Goal: Task Accomplishment & Management: Manage account settings

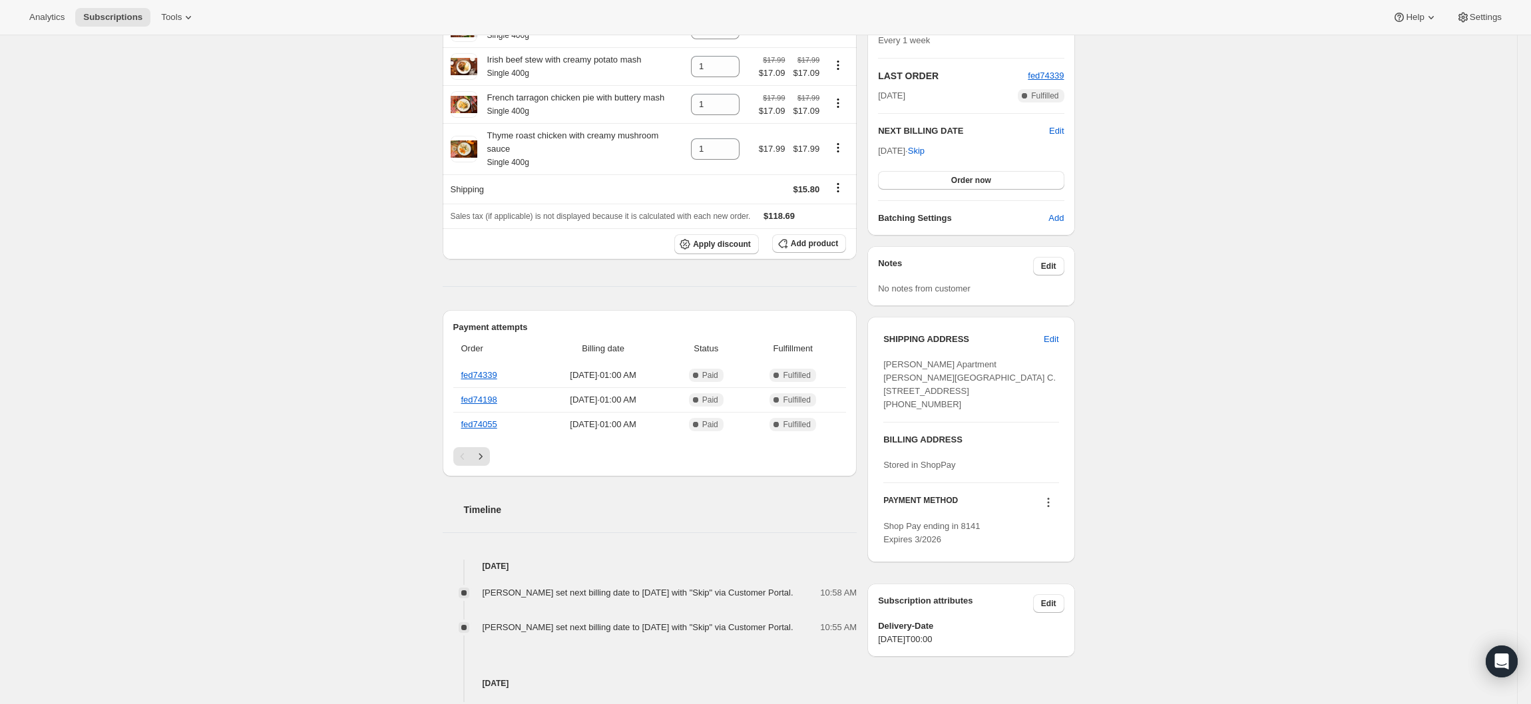
scroll to position [532, 0]
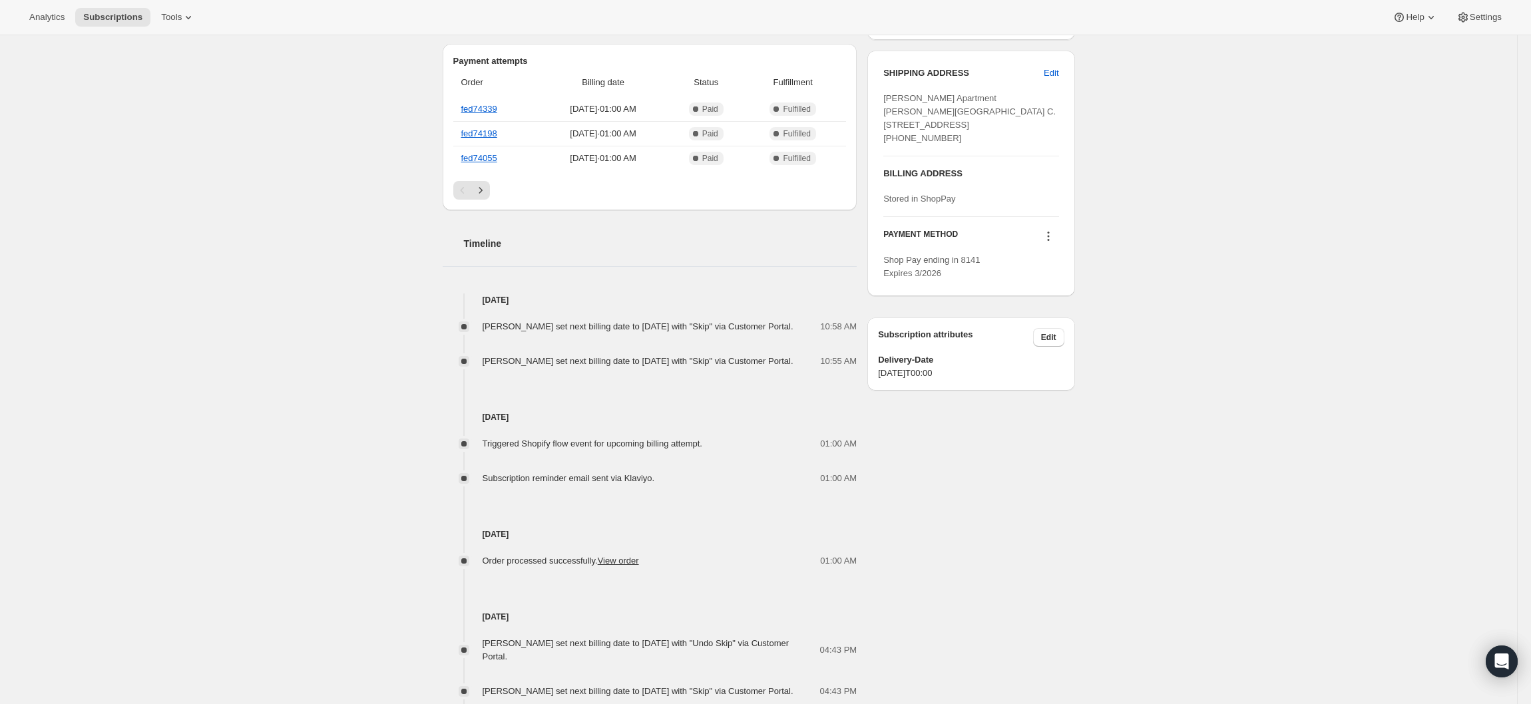
drag, startPoint x: 994, startPoint y: 560, endPoint x: 991, endPoint y: 569, distance: 9.3
click at [991, 569] on div "[PERSON_NAME] [PERSON_NAME][EMAIL_ADDRESS][DOMAIN_NAME] · [PHONE_NUMBER] 1 subs…" at bounding box center [753, 200] width 643 height 1314
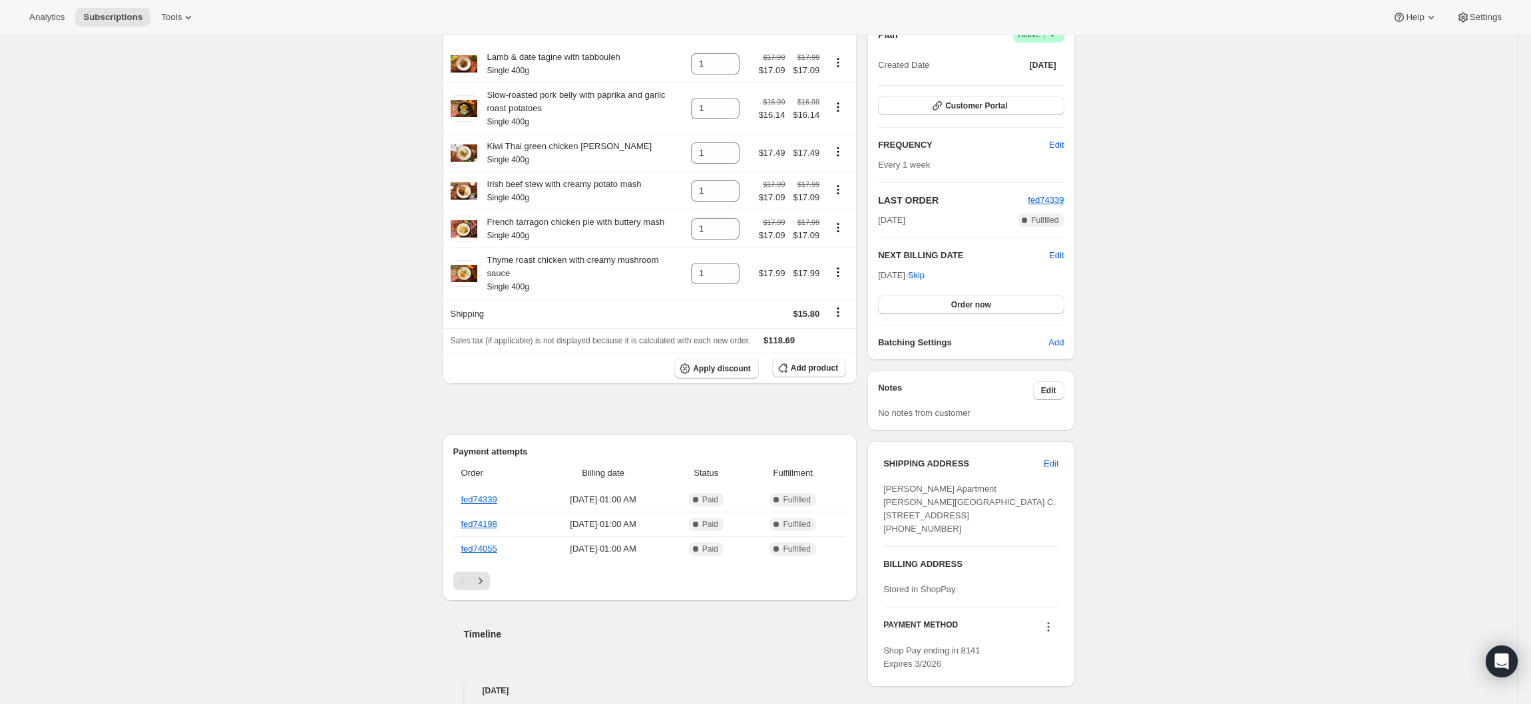
scroll to position [133, 0]
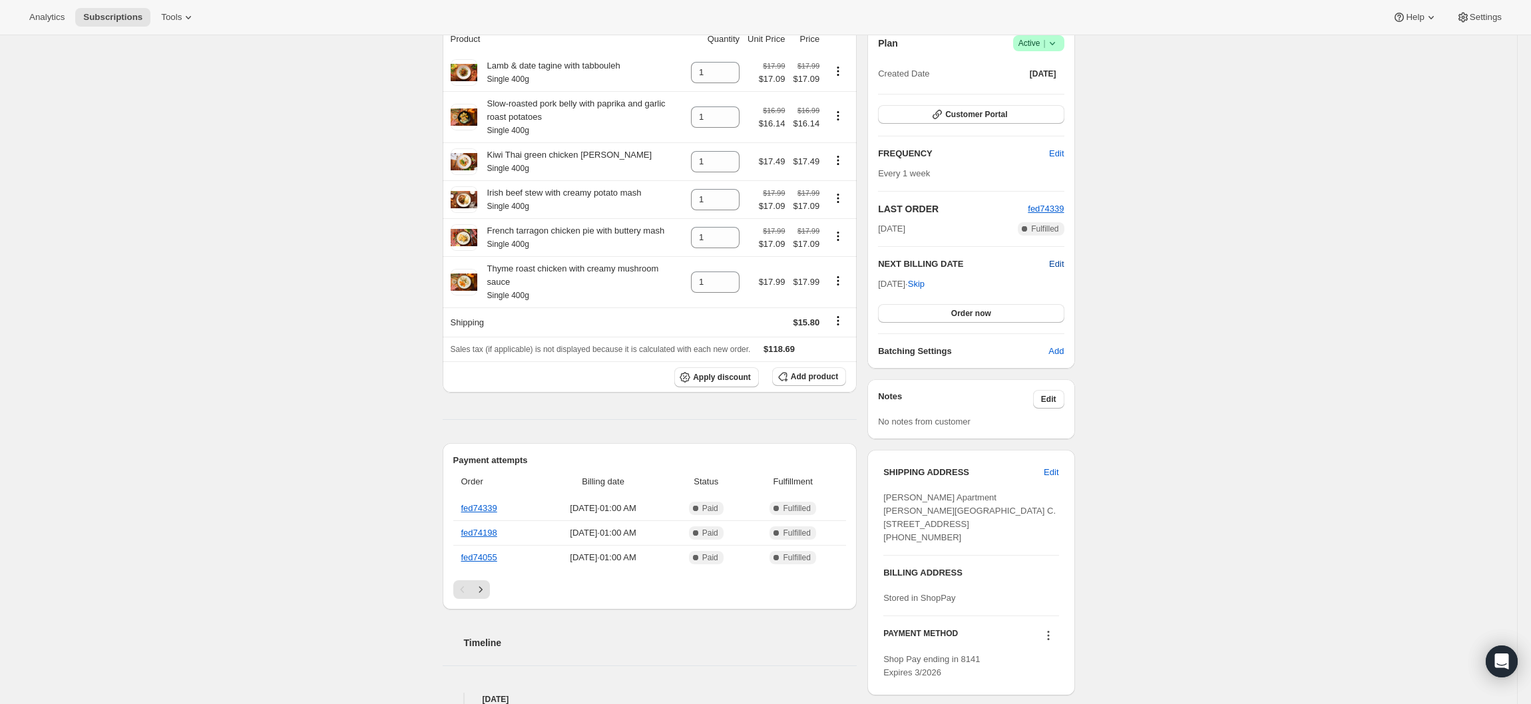
click at [1064, 266] on span "Edit" at bounding box center [1056, 264] width 15 height 13
click at [965, 292] on input "[DATE]" at bounding box center [971, 289] width 186 height 23
type input "[DATE]"
click at [980, 319] on span "Save" at bounding box center [971, 316] width 19 height 11
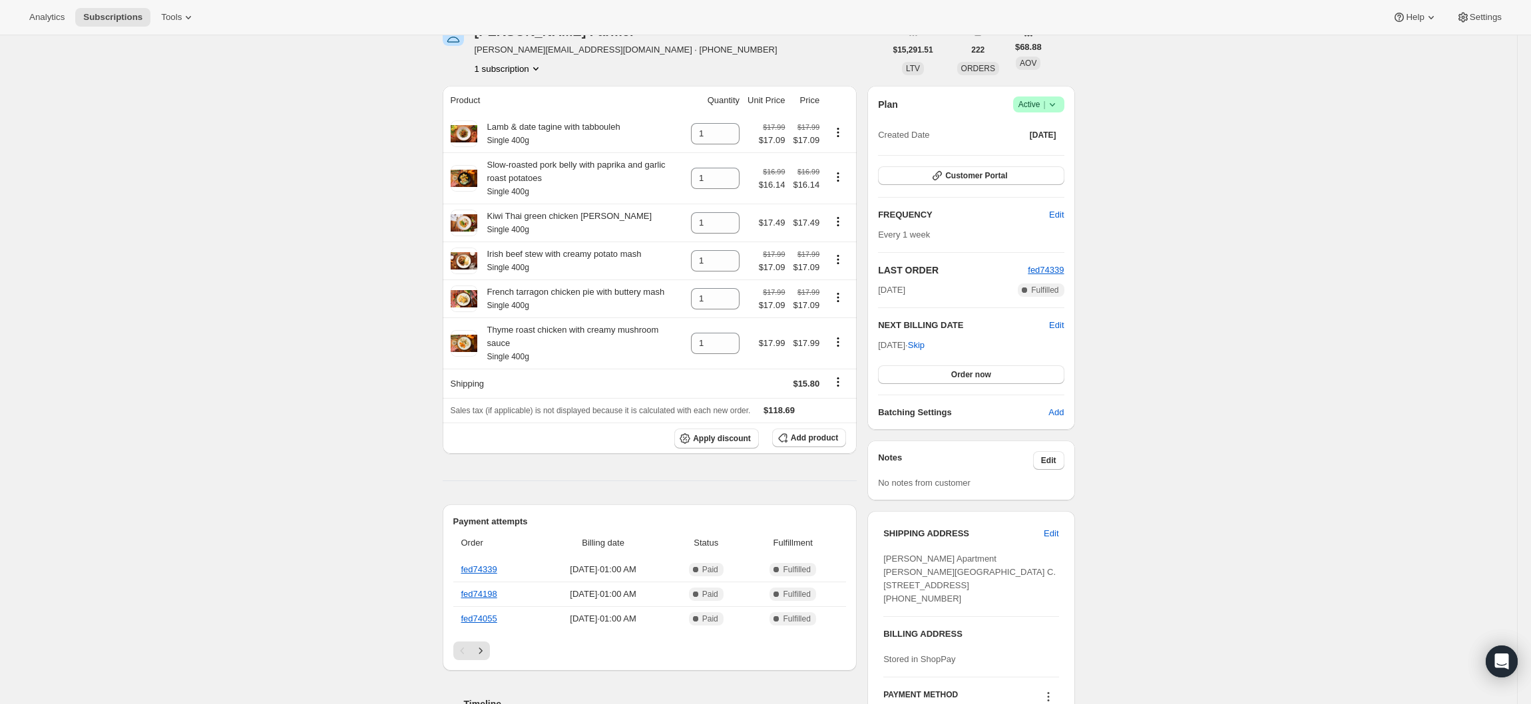
click at [230, 441] on div "Subscription #18676744370. This page is ready Subscription #18676744370 Success…" at bounding box center [758, 647] width 1517 height 1490
